Goal: Task Accomplishment & Management: Use online tool/utility

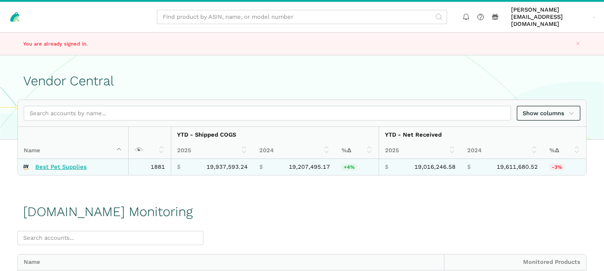
click at [63, 164] on link "Best Pet Supplies" at bounding box center [60, 167] width 51 height 7
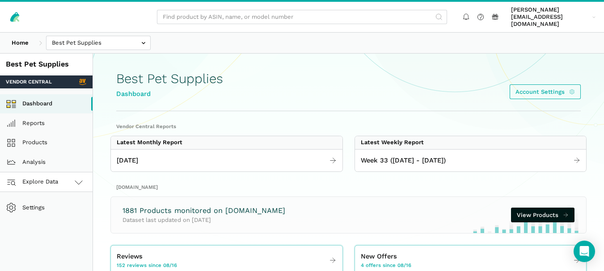
click at [83, 178] on icon at bounding box center [78, 182] width 11 height 11
click at [61, 214] on link "[DOMAIN_NAME]" at bounding box center [46, 222] width 92 height 20
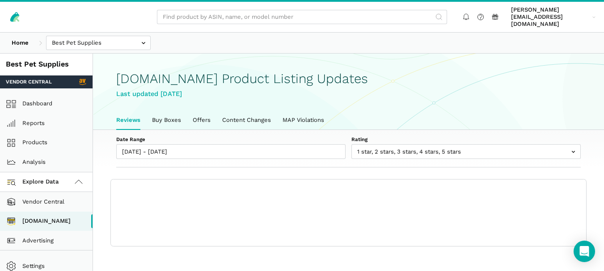
scroll to position [3, 0]
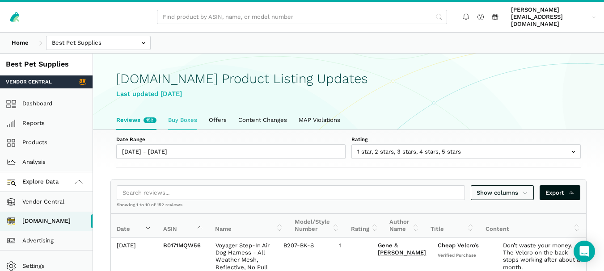
click at [188, 111] on link "Buy Boxes" at bounding box center [182, 120] width 41 height 19
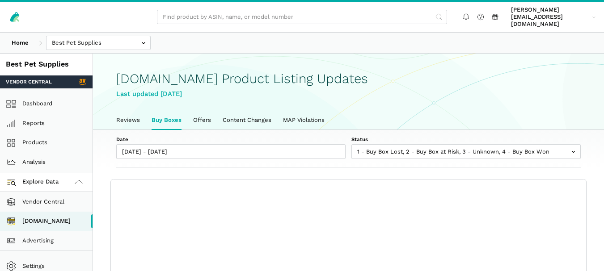
scroll to position [3, 0]
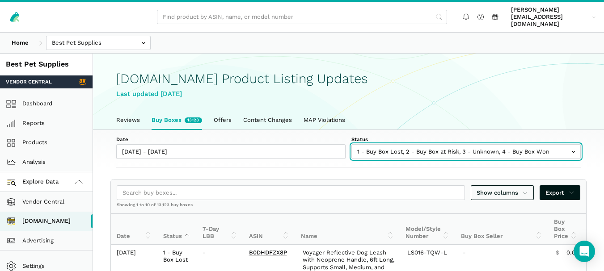
click at [444, 146] on input "text" at bounding box center [465, 151] width 229 height 15
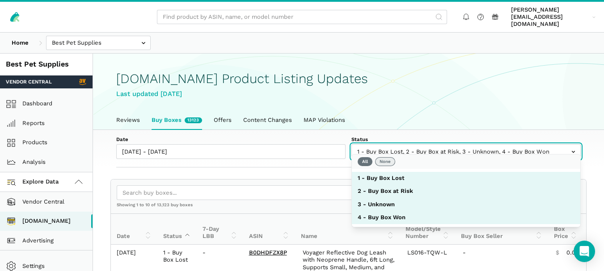
click at [385, 158] on button "None" at bounding box center [385, 161] width 20 height 9
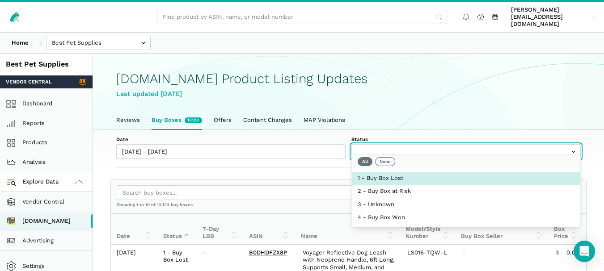
select select "1 - Buy Box Lost"
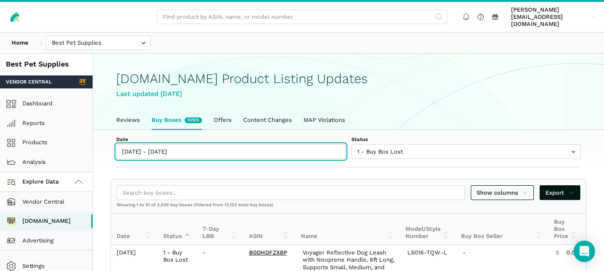
click at [176, 144] on input "[DATE] - [DATE]" at bounding box center [230, 151] width 229 height 15
type input "08/16/2025"
type input "08/22/2025"
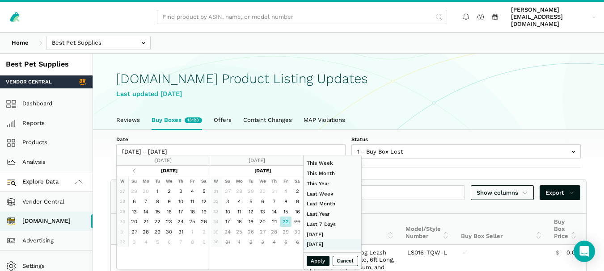
type input "06/01/2025"
type input "06/30/2025"
type input "08/22/2025"
click at [319, 263] on button "Apply" at bounding box center [318, 261] width 23 height 10
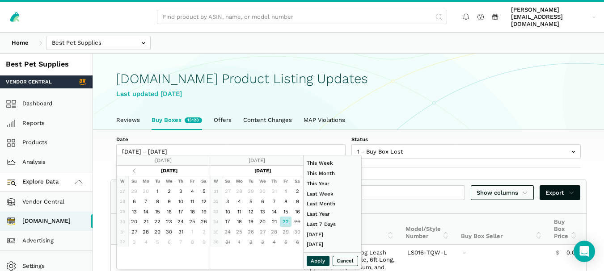
type input "08/22/2025 - 08/22/2025"
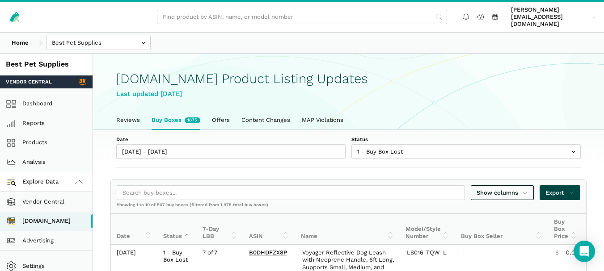
click at [579, 187] on link "Export" at bounding box center [559, 192] width 41 height 15
click at [551, 213] on span "Export as Excel" at bounding box center [544, 216] width 44 height 9
